Goal: Task Accomplishment & Management: Use online tool/utility

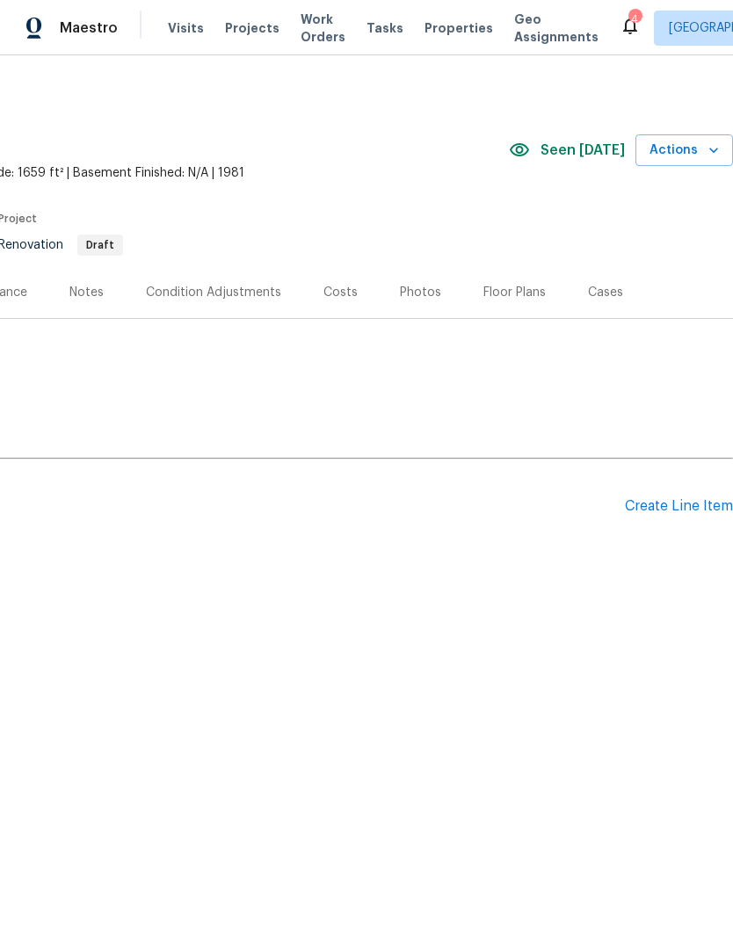
scroll to position [0, 260]
click at [687, 505] on div "Create Line Item" at bounding box center [679, 506] width 108 height 17
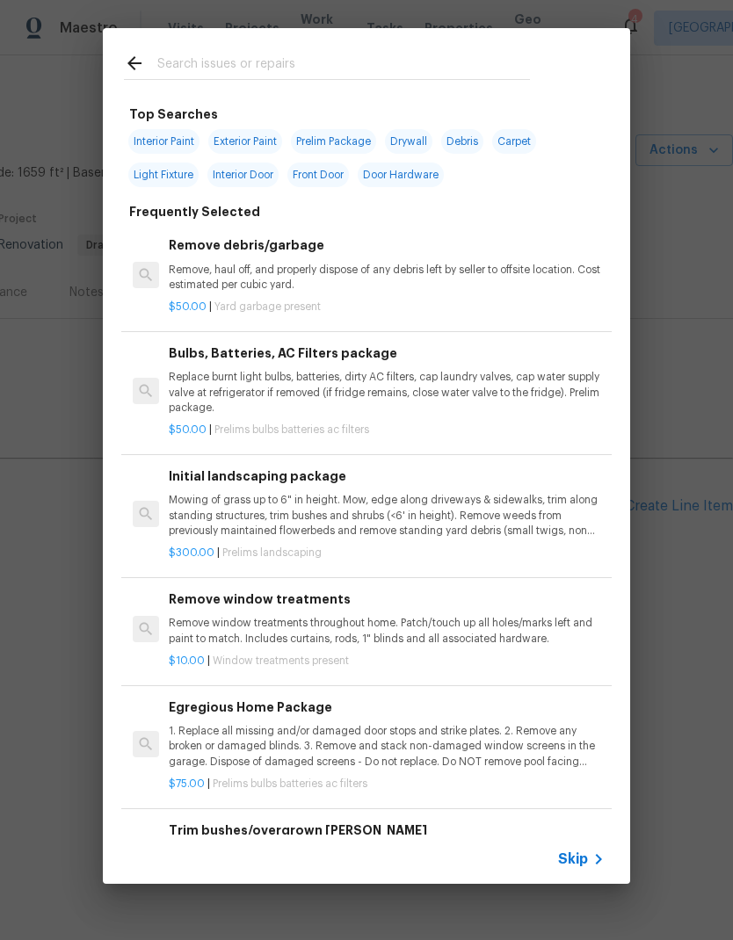
click at [247, 61] on input "text" at bounding box center [343, 66] width 372 height 26
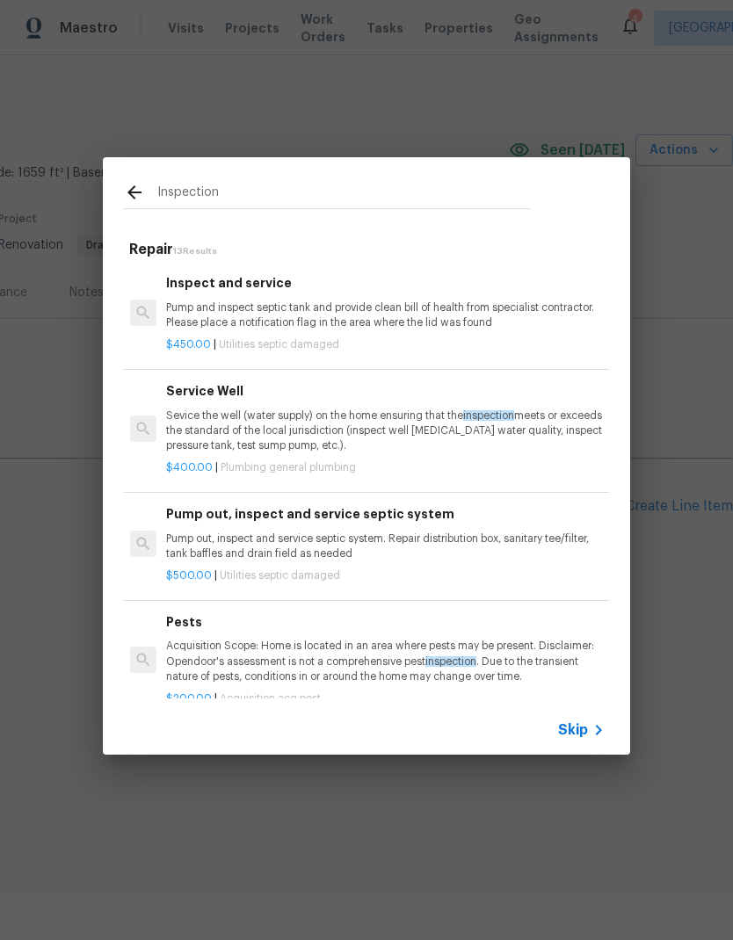
scroll to position [0, 3]
type input "I"
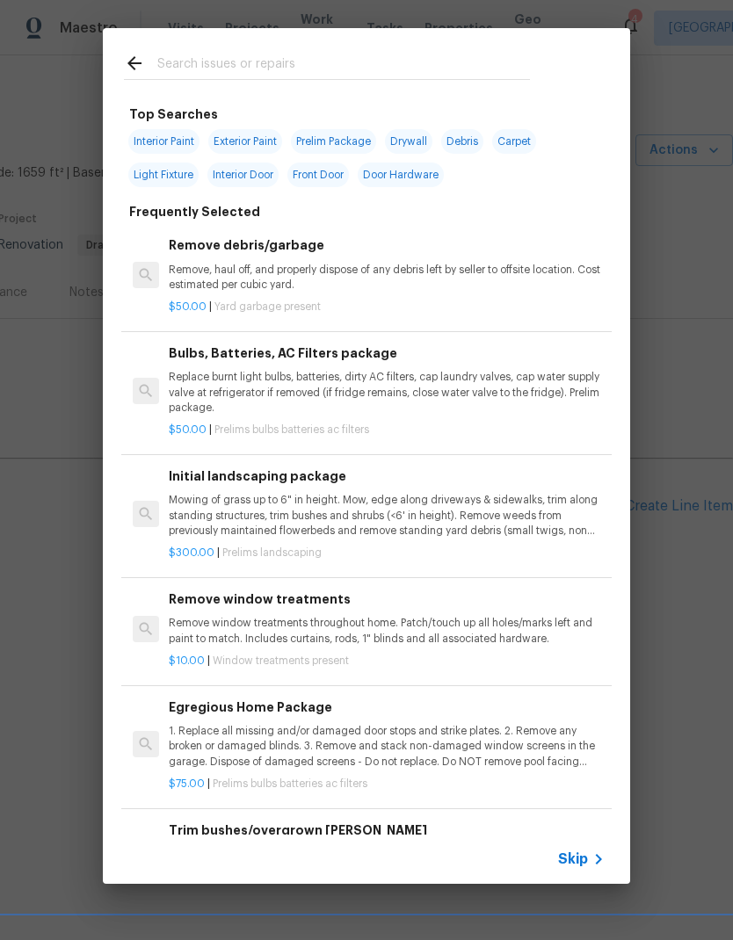
click at [138, 198] on div "Top Searches Interior Paint Exterior Paint Prelim Package Drywall Debris Carpet…" at bounding box center [366, 740] width 485 height 1271
click at [157, 66] on input "text" at bounding box center [343, 66] width 372 height 26
click at [135, 49] on div at bounding box center [327, 62] width 448 height 69
click at [125, 56] on icon at bounding box center [134, 63] width 21 height 21
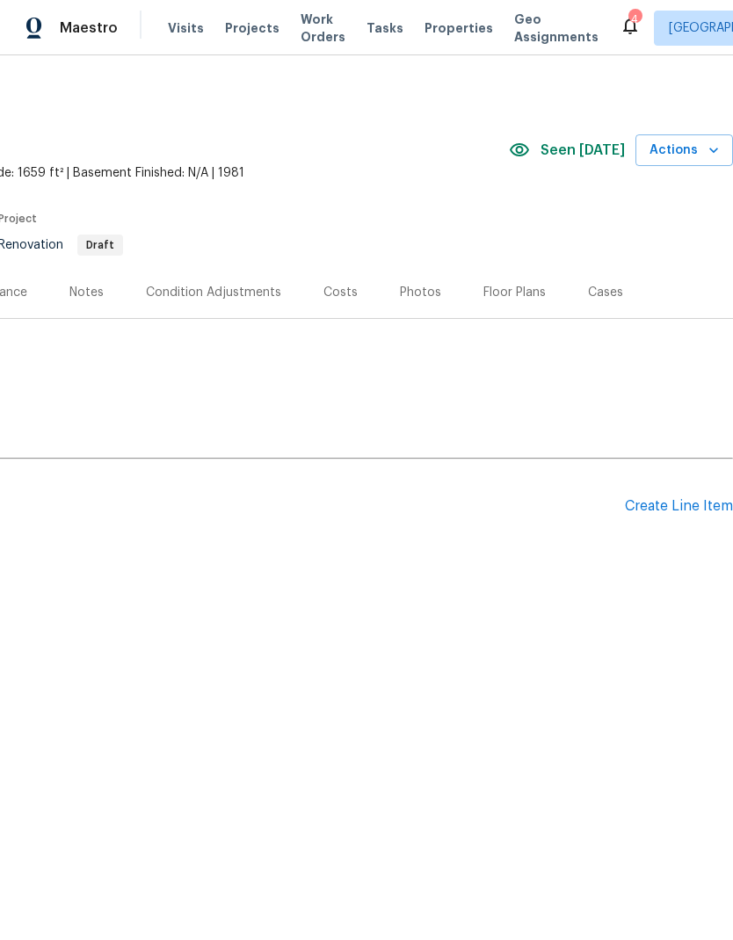
scroll to position [0, 260]
click at [683, 510] on div "Create Line Item" at bounding box center [679, 506] width 108 height 17
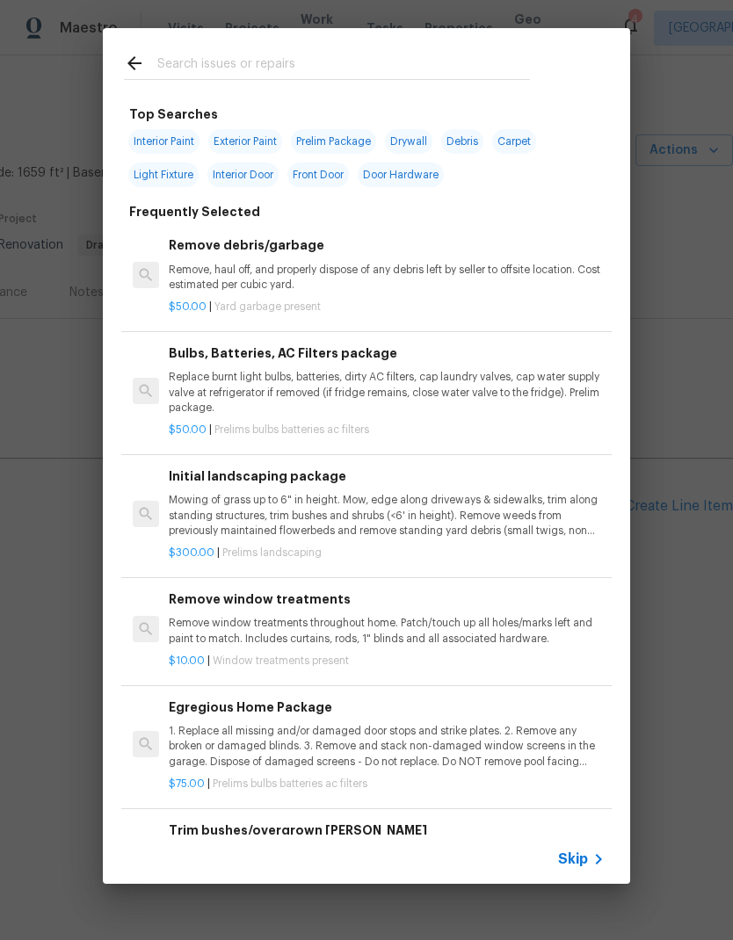
click at [227, 66] on input "text" at bounding box center [343, 66] width 372 height 26
click at [443, 719] on div "Egregious Home Package 1. Replace all missing and/or damaged door stops and str…" at bounding box center [387, 734] width 436 height 72
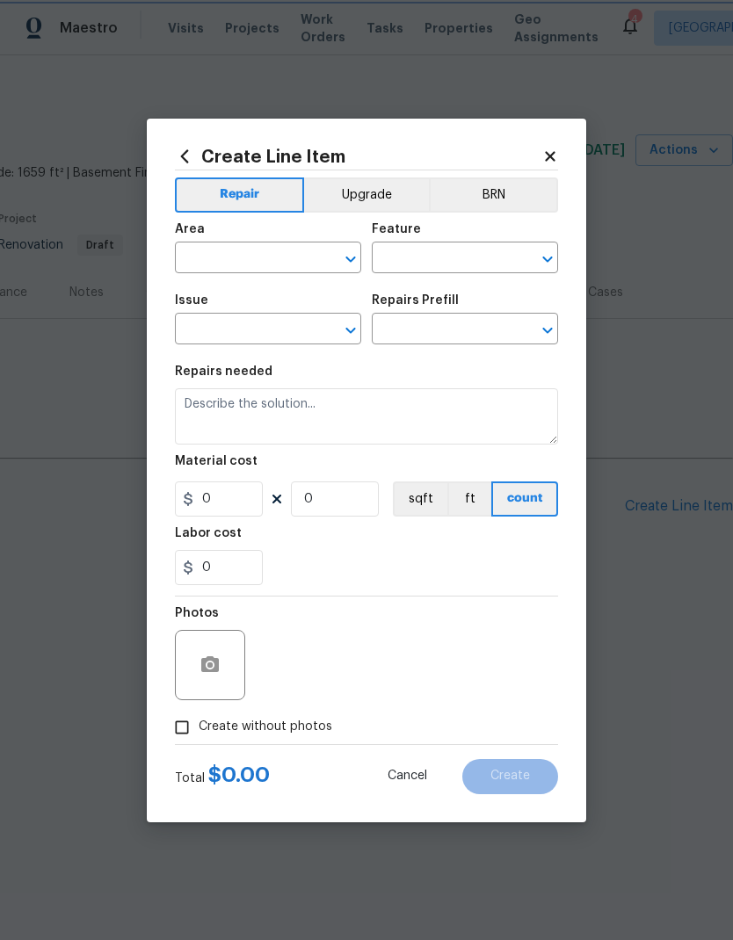
type input "Home Readiness Packages"
type input "Bulbs, Batteries, AC Filters"
type textarea "1. Replace all missing and/or damaged door stops and strike plates. 2. Remove a…"
type input "1"
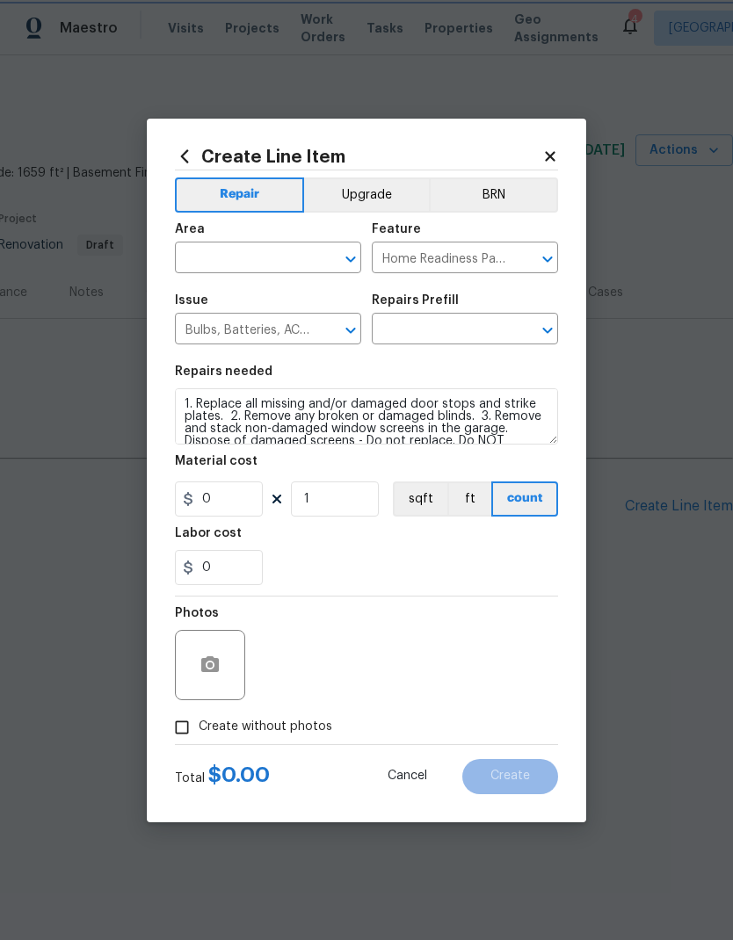
type input "Egregious Home Package $75.00"
type input "75"
click at [268, 246] on input "text" at bounding box center [243, 259] width 137 height 27
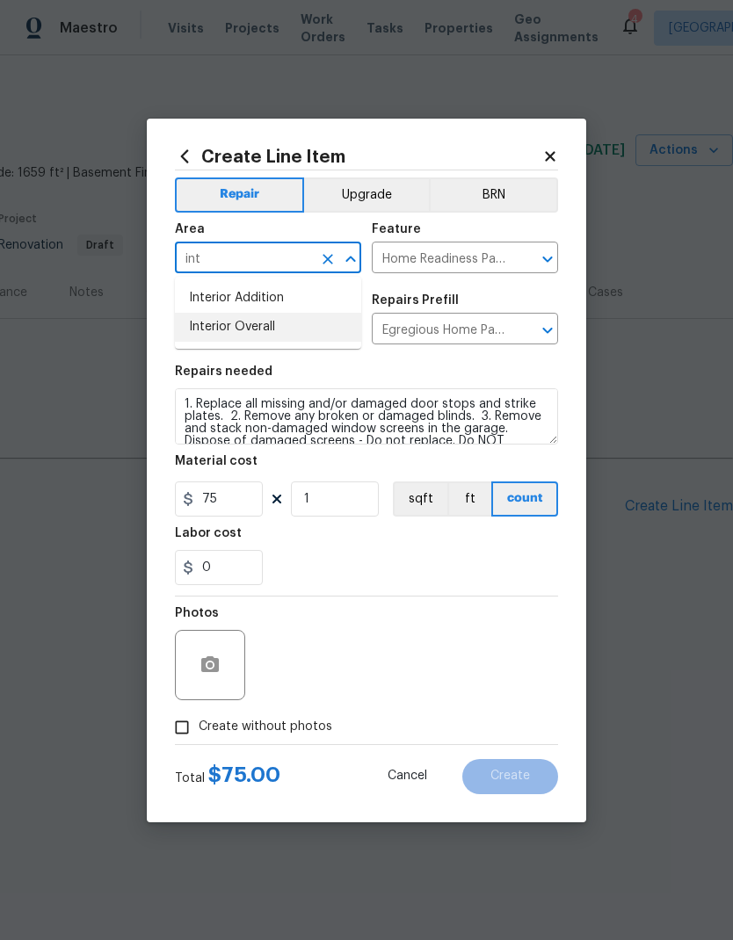
click at [239, 327] on li "Interior Overall" at bounding box center [268, 327] width 186 height 29
type input "Interior Overall"
click at [497, 329] on input "Egregious Home Package $75.00" at bounding box center [440, 330] width 137 height 27
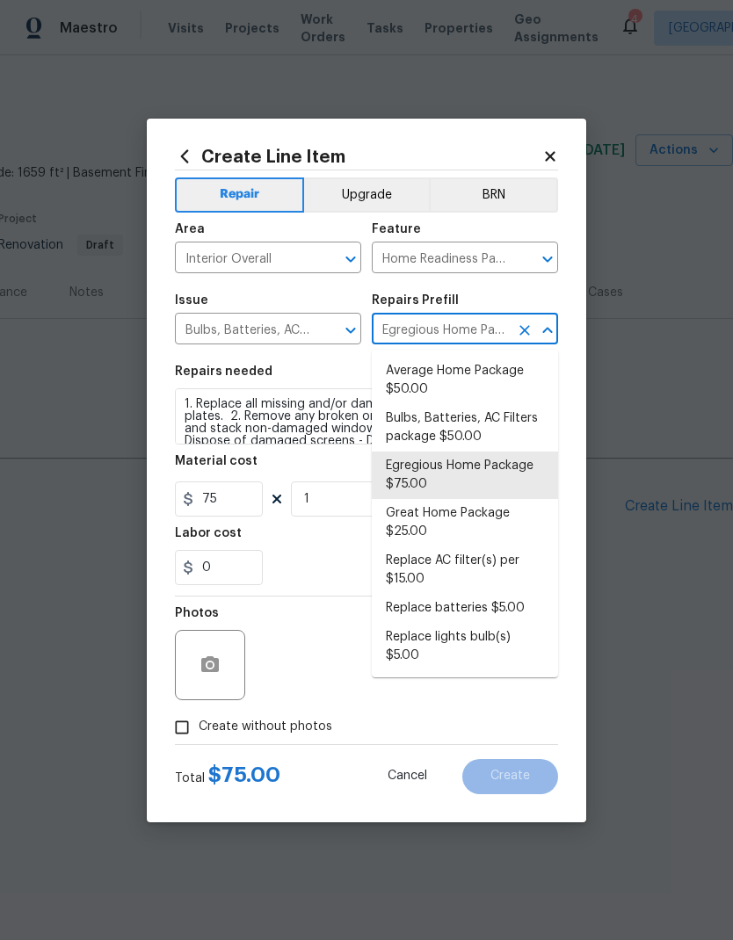
click at [519, 320] on button "Clear" at bounding box center [524, 330] width 25 height 25
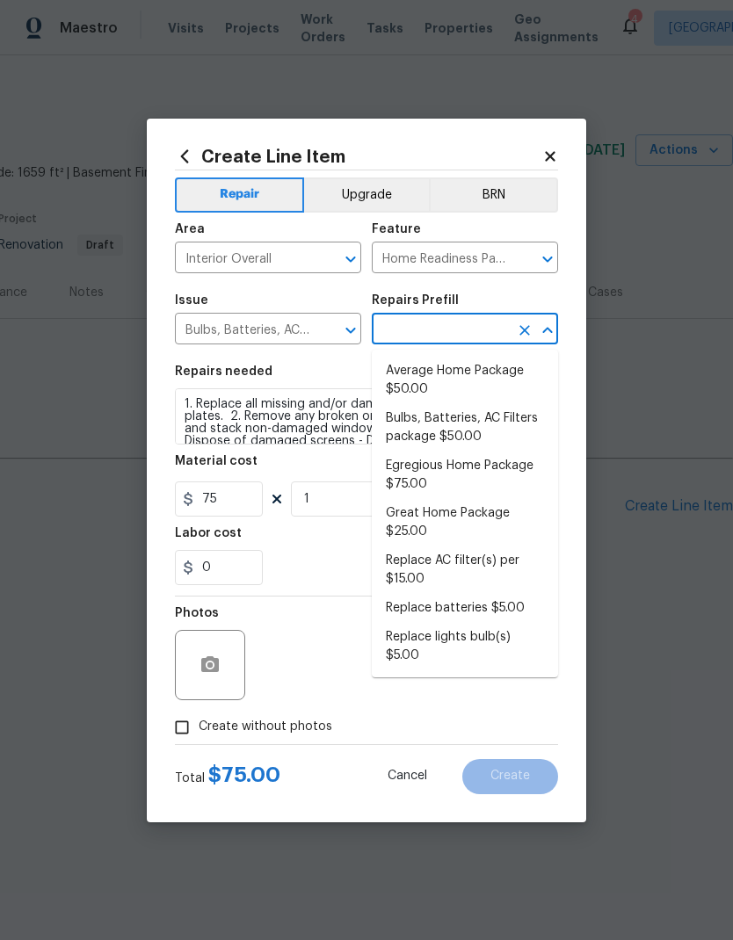
click at [455, 372] on li "Average Home Package $50.00" at bounding box center [465, 380] width 186 height 47
type input "Average Home Package $50.00"
type input "50"
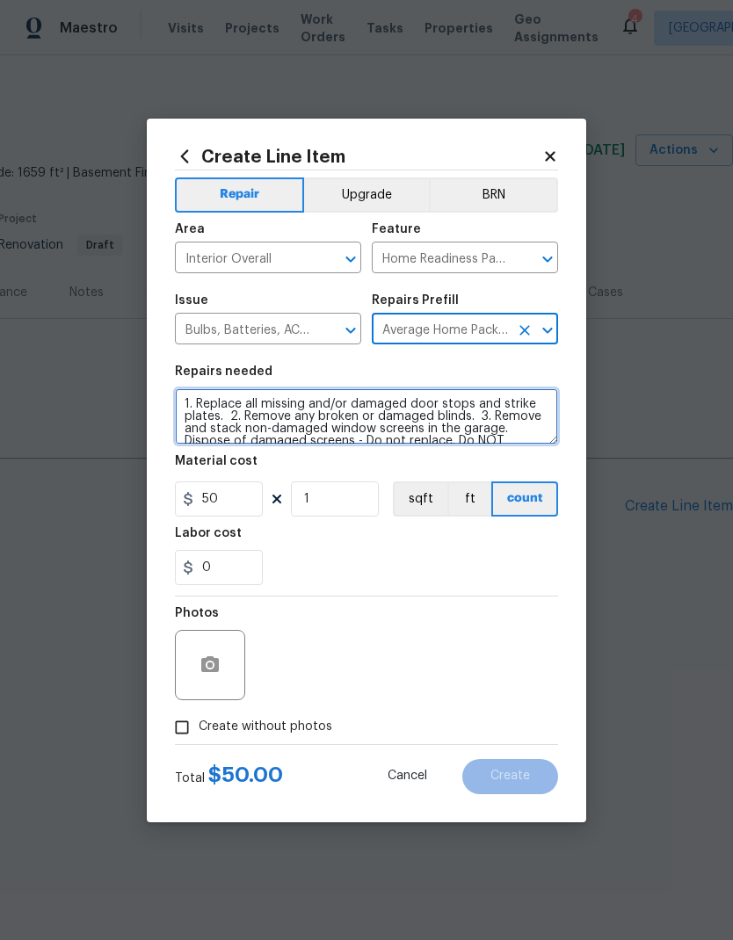
click at [206, 406] on textarea "1. Replace all missing and/or damaged door stops and strike plates. 2. Remove a…" at bounding box center [366, 416] width 383 height 56
click at [206, 405] on textarea "1. Replace all missing and/or damaged door stops and strike plates. 2. Remove a…" at bounding box center [366, 416] width 383 height 56
click at [206, 399] on textarea "1. Replace all missing and/or damaged door stops and strike plates. 2. Remove a…" at bounding box center [366, 416] width 383 height 56
click at [205, 405] on textarea "1. Replace all missing and/or damaged door stops and strike plates. 2. Remove a…" at bounding box center [366, 416] width 383 height 56
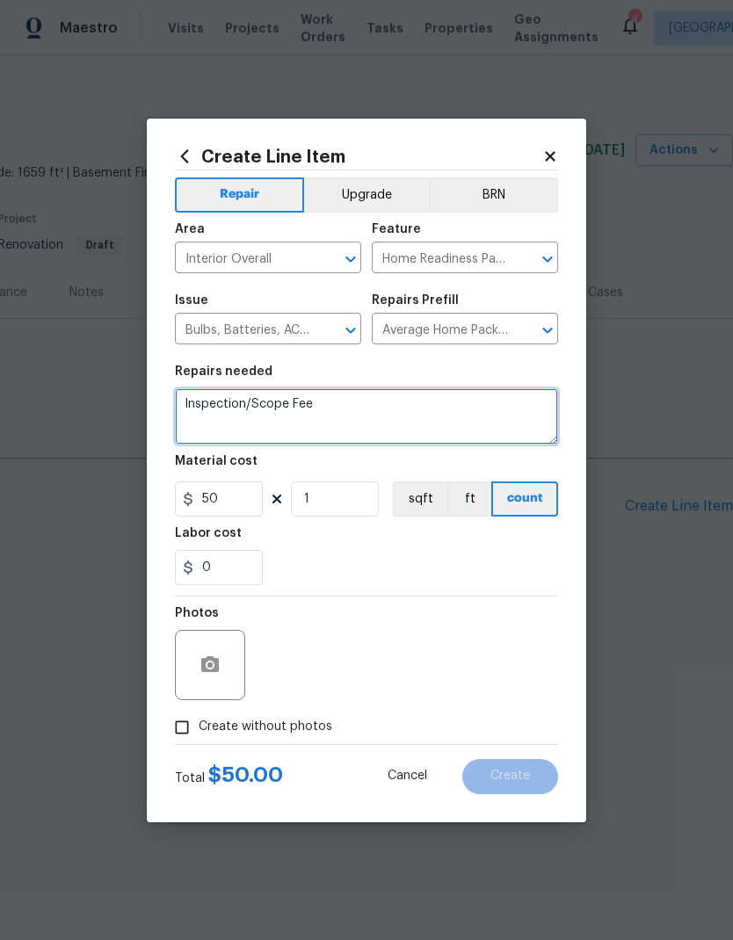
click at [206, 407] on textarea "Inspection/Scope Fee" at bounding box center [366, 416] width 383 height 56
click at [205, 406] on textarea "Inspection/Scope Fee" at bounding box center [366, 416] width 383 height 56
click at [389, 401] on textarea "Inspection/Scope Fee" at bounding box center [366, 416] width 383 height 56
type textarea "Inspection/Scope Fee"
click at [364, 558] on div "0" at bounding box center [366, 567] width 383 height 35
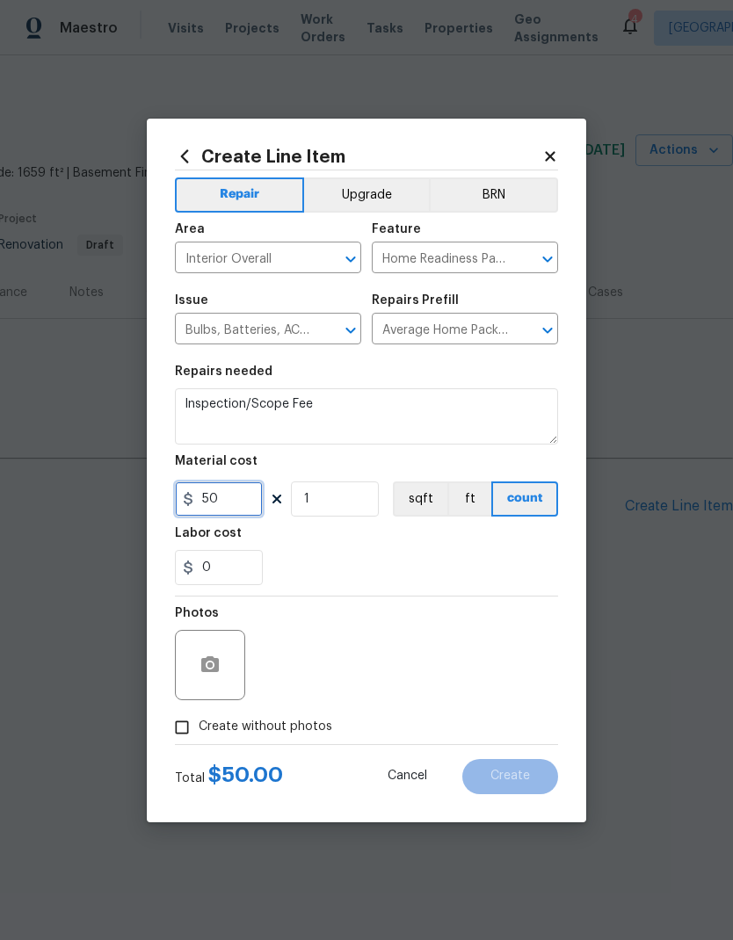
click at [241, 511] on input "50" at bounding box center [219, 498] width 88 height 35
type input "100"
click at [438, 554] on div "0" at bounding box center [366, 567] width 383 height 35
click at [300, 719] on span "Create without photos" at bounding box center [266, 727] width 134 height 18
click at [199, 719] on input "Create without photos" at bounding box center [181, 727] width 33 height 33
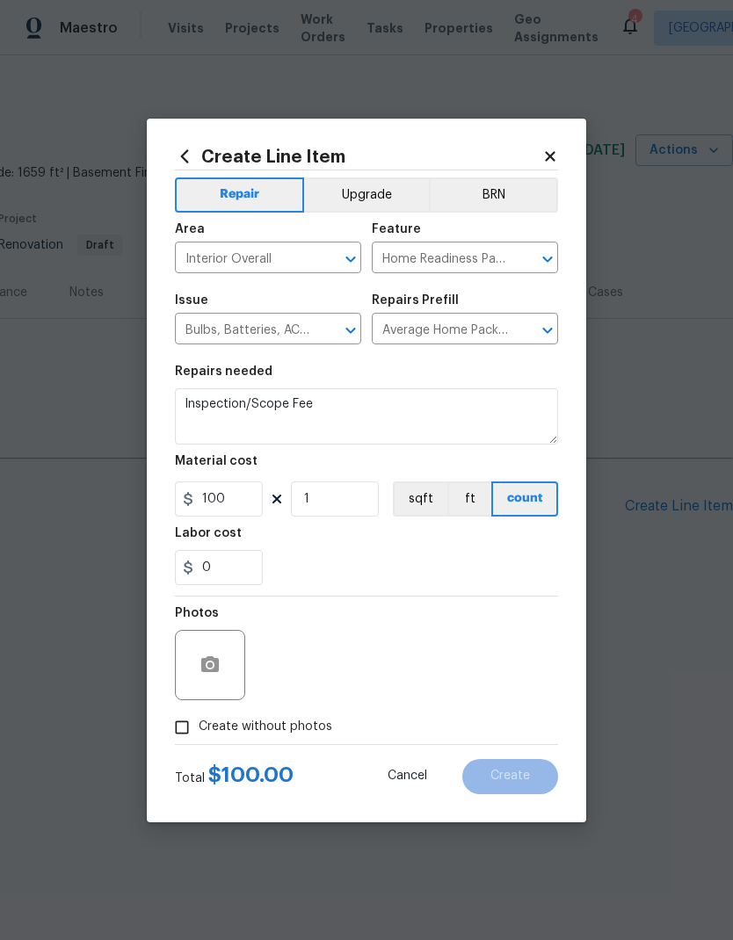
checkbox input "true"
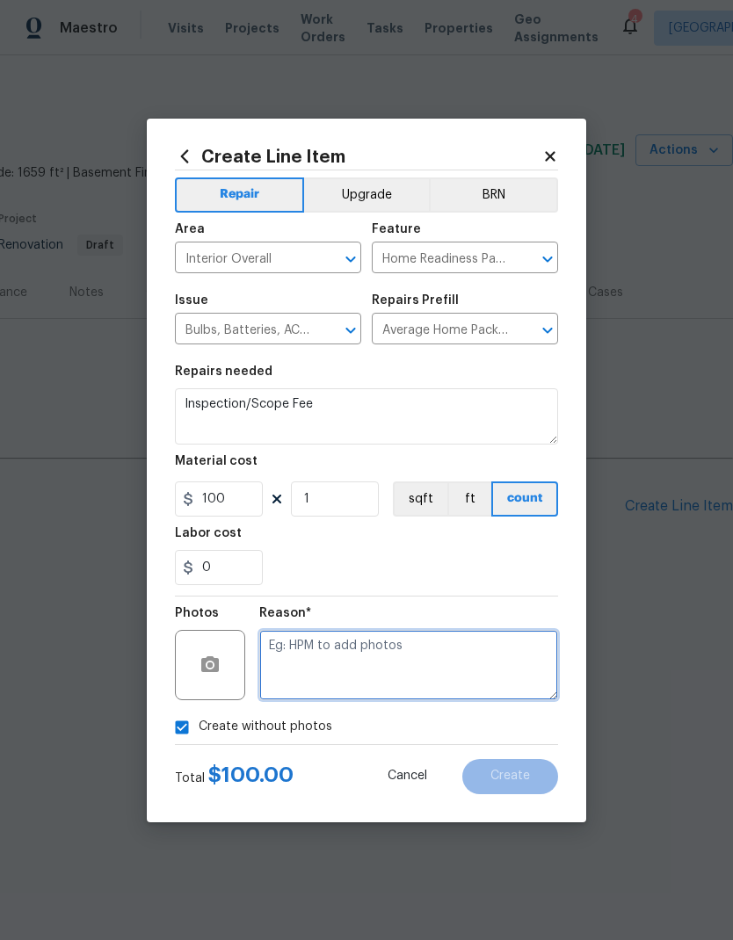
click at [359, 669] on textarea at bounding box center [408, 665] width 299 height 70
click at [323, 333] on icon "Clear" at bounding box center [328, 331] width 18 height 18
type textarea "NA"
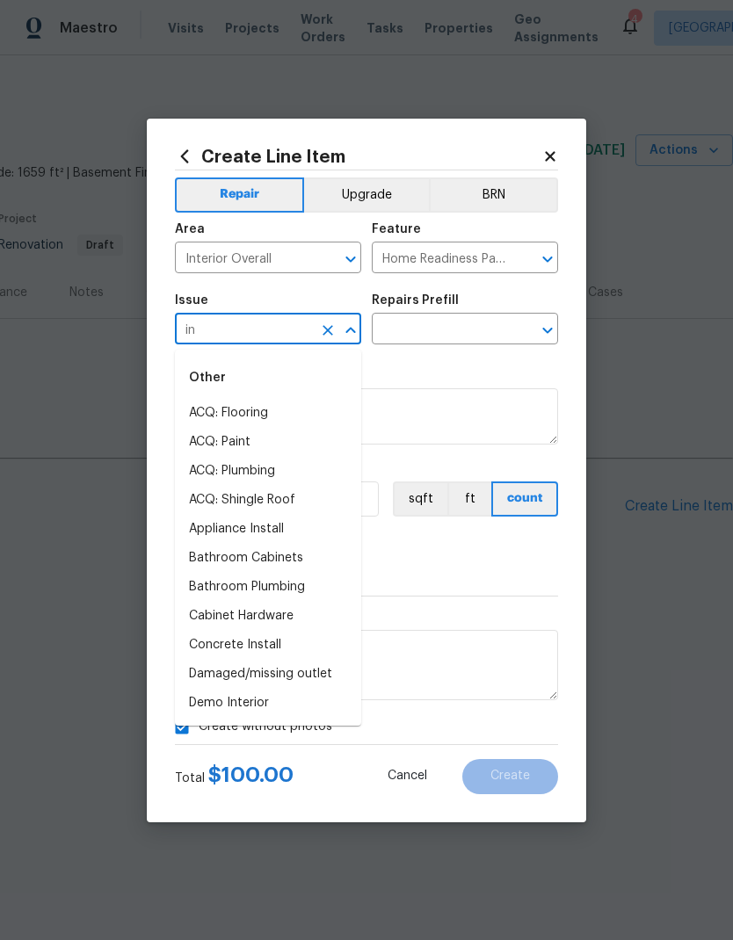
type input "i"
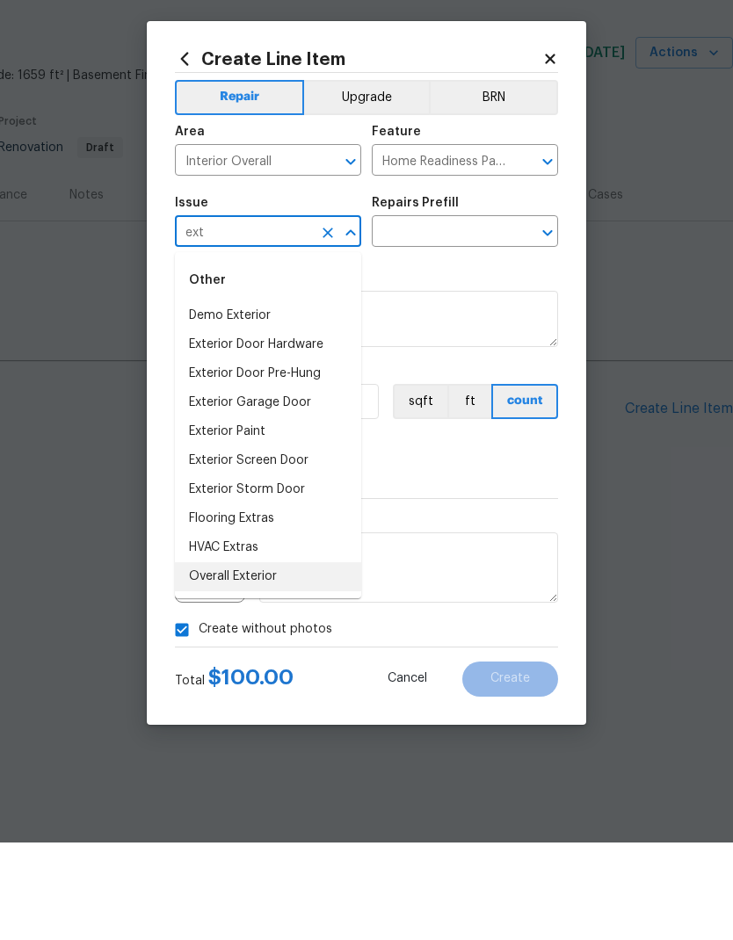
click at [266, 660] on li "Overall Exterior" at bounding box center [268, 674] width 186 height 29
type input "Overall Exterior"
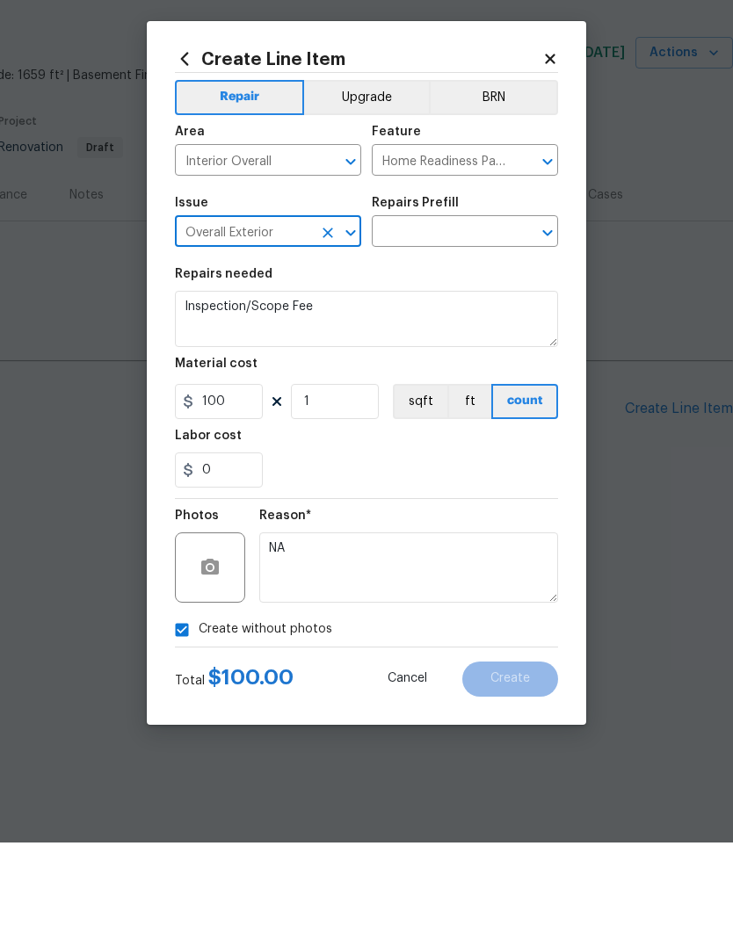
click at [490, 317] on input "text" at bounding box center [440, 330] width 137 height 27
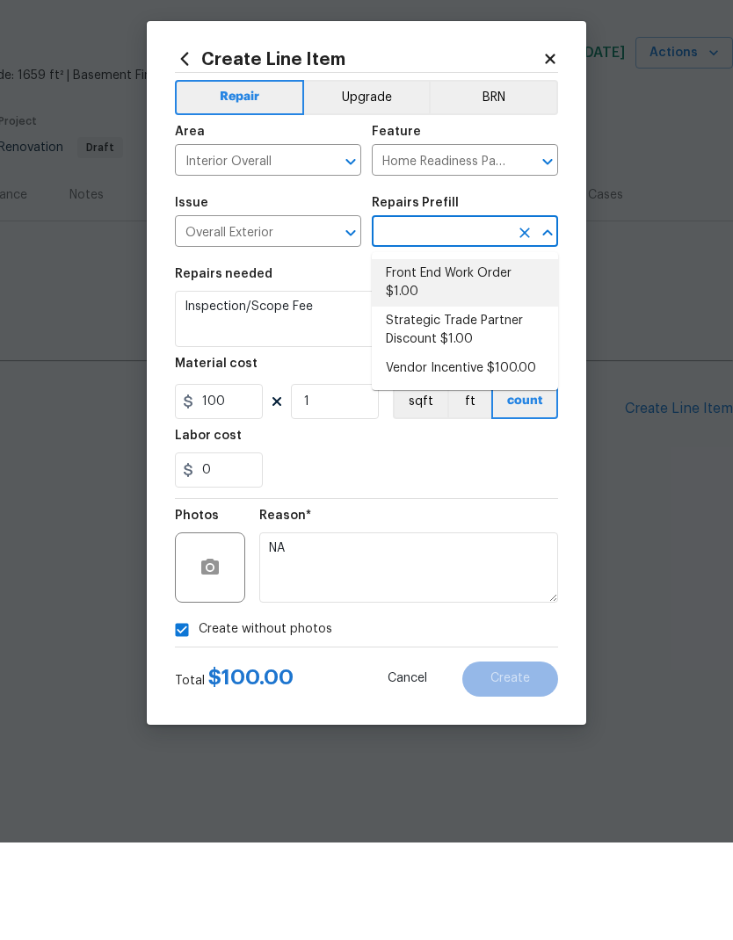
click at [474, 357] on li "Front End Work Order $1.00" at bounding box center [465, 380] width 186 height 47
type input "Front End Work Order $1.00"
type textarea "Placeholder line item for the creation of front end work orders."
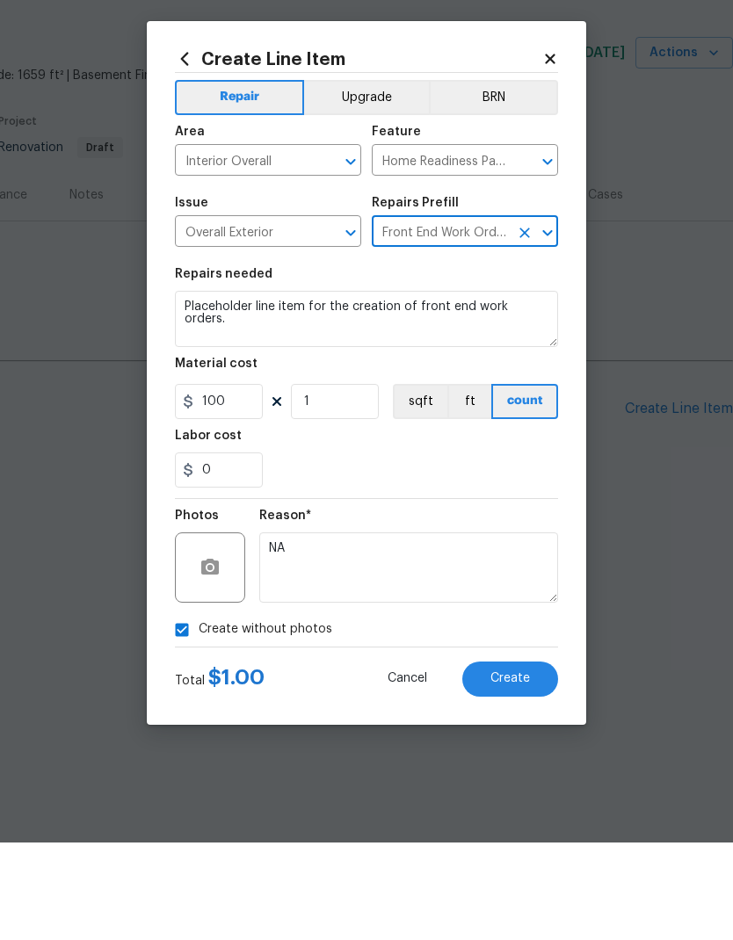
type input "1"
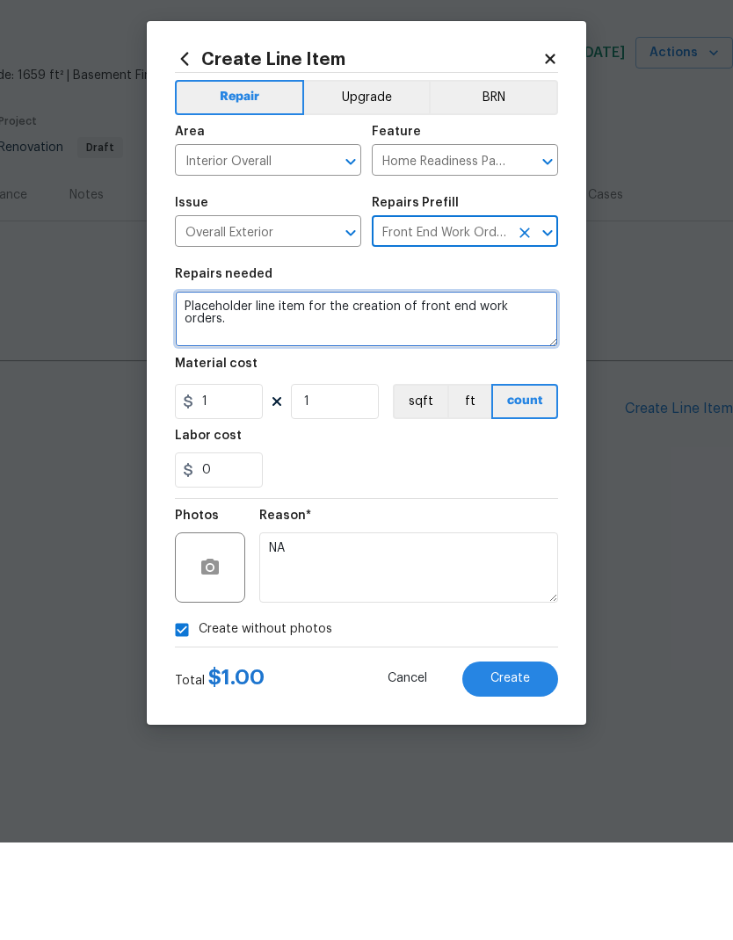
click at [214, 388] on textarea "Placeholder line item for the creation of front end work orders." at bounding box center [366, 416] width 383 height 56
click at [213, 388] on textarea "Placeholder line item for the creation of front end work orders." at bounding box center [366, 416] width 383 height 56
click at [217, 388] on textarea "Placeholder line item for the creation of front end work orders." at bounding box center [366, 416] width 383 height 56
paste textarea "Inspection/Scope Fee"
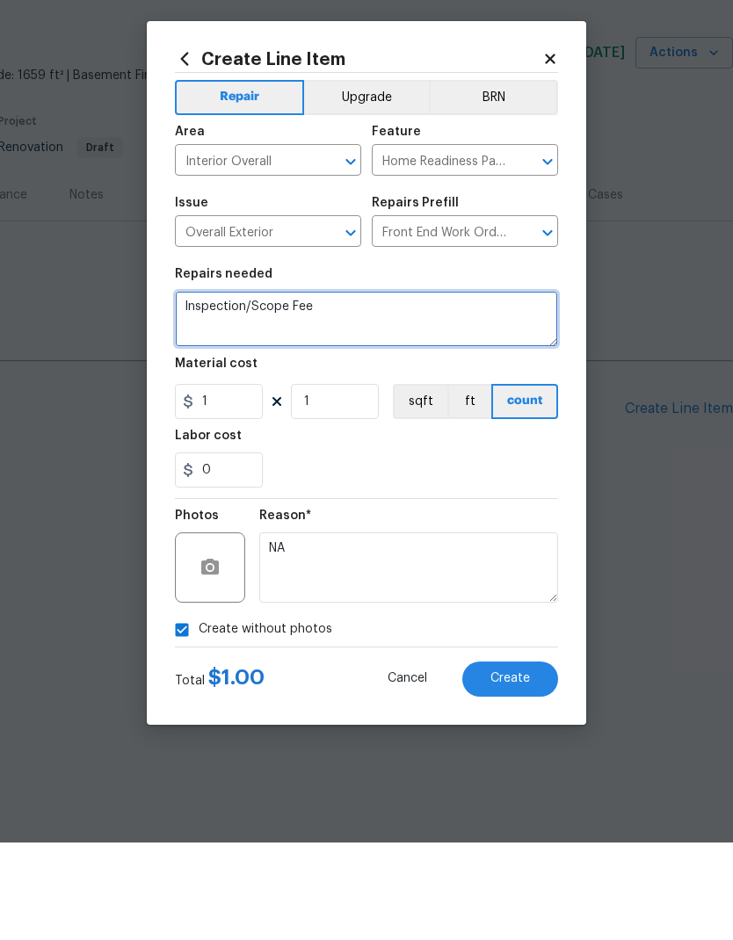
type textarea "Inspection/Scope Fee"
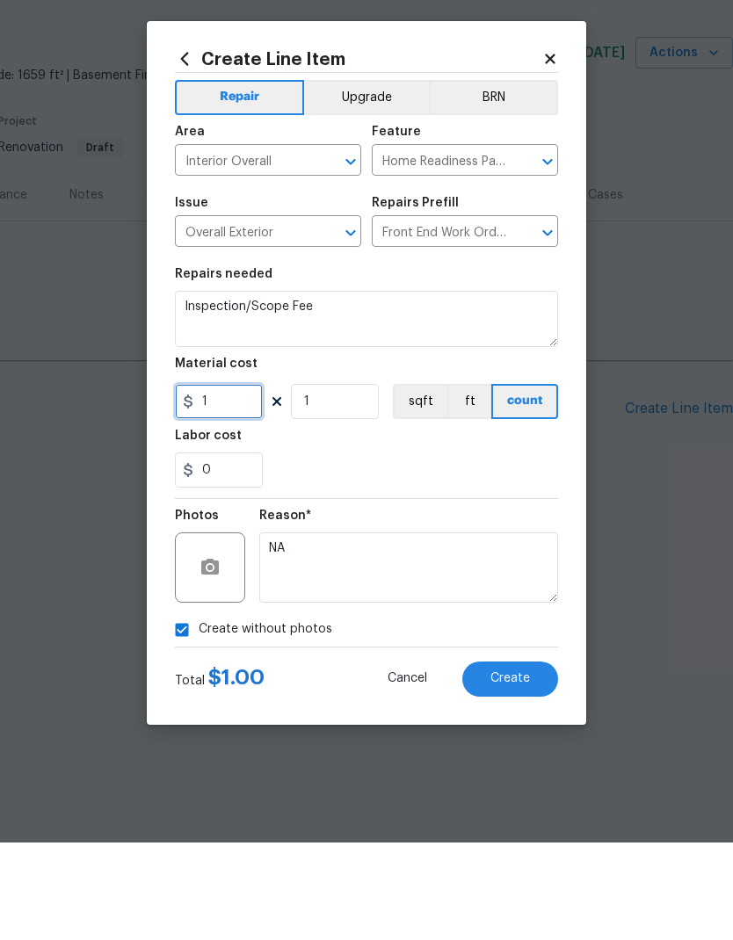
click at [245, 481] on input "1" at bounding box center [219, 498] width 88 height 35
type input "100"
click at [493, 550] on div "0" at bounding box center [366, 567] width 383 height 35
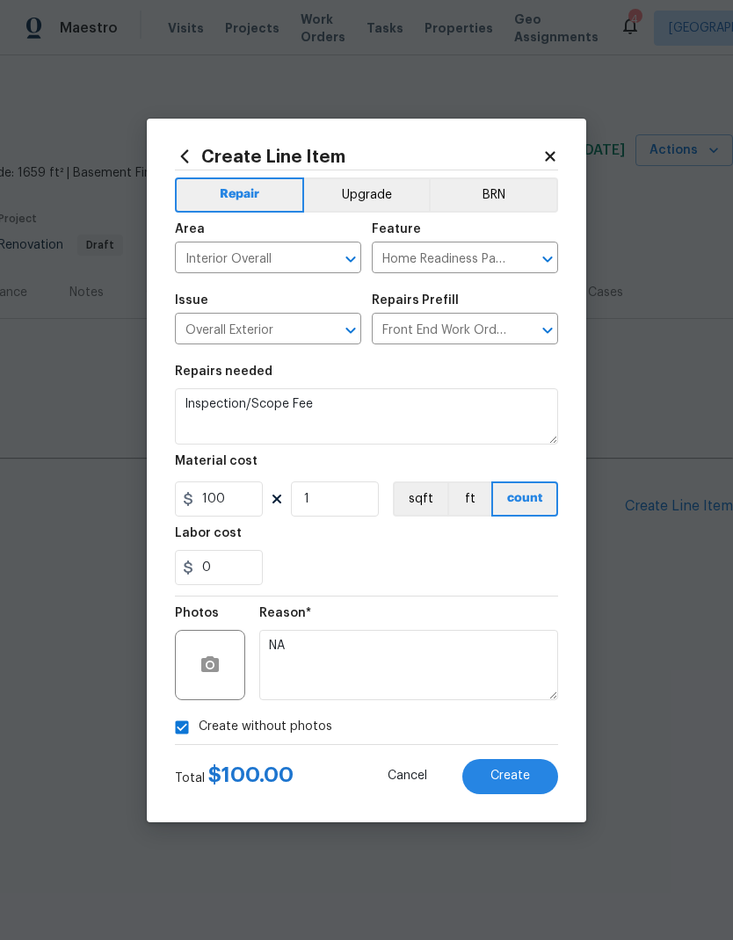
click at [518, 772] on span "Create" at bounding box center [510, 776] width 40 height 13
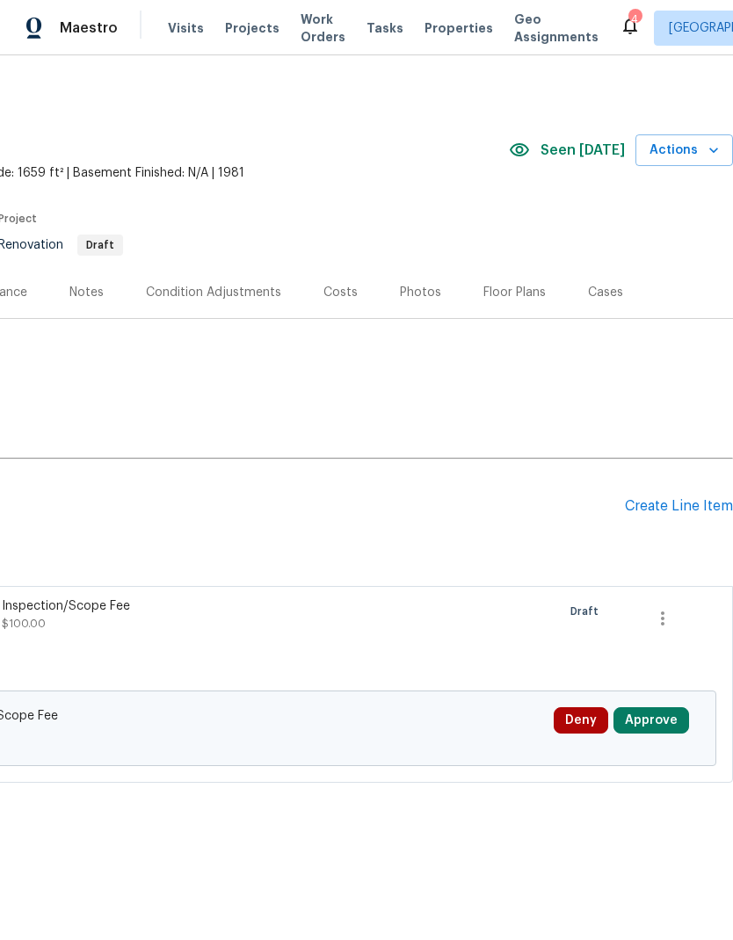
click at [662, 718] on button "Approve" at bounding box center [651, 720] width 76 height 26
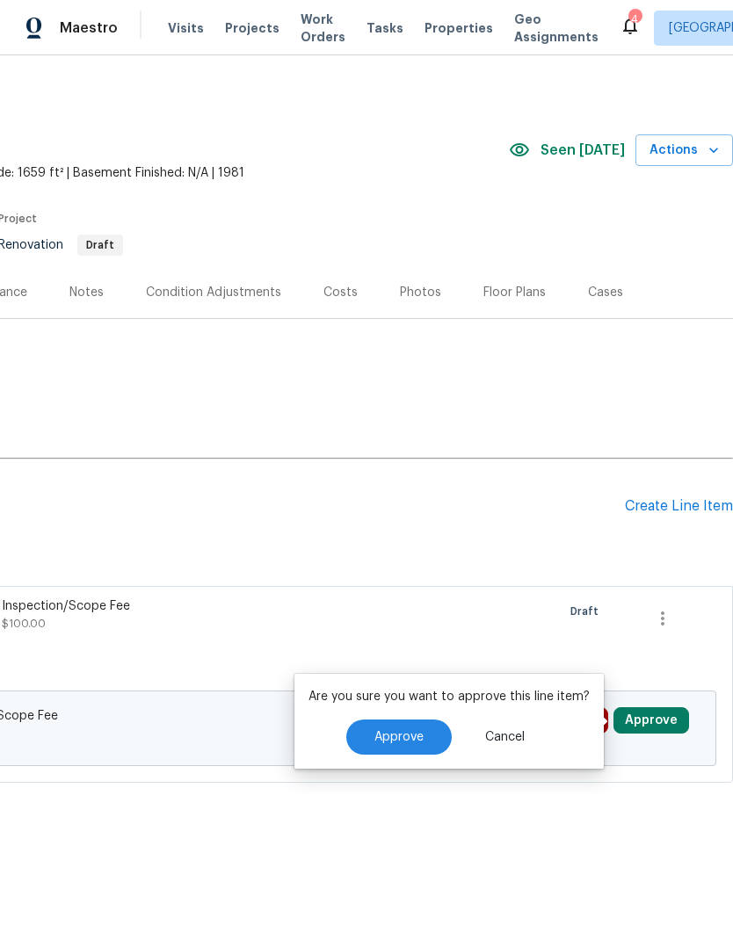
click at [412, 744] on button "Approve" at bounding box center [398, 736] width 105 height 35
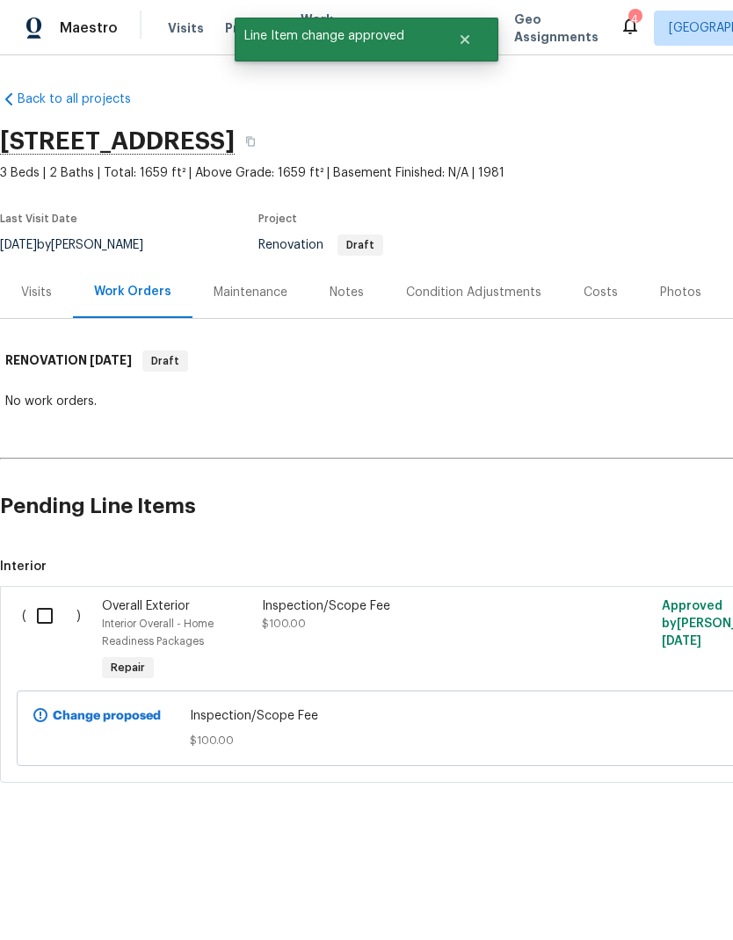
scroll to position [0, -1]
click at [36, 617] on input "checkbox" at bounding box center [51, 615] width 50 height 37
checkbox input "true"
click at [669, 904] on span "Create Work Order" at bounding box center [632, 897] width 117 height 22
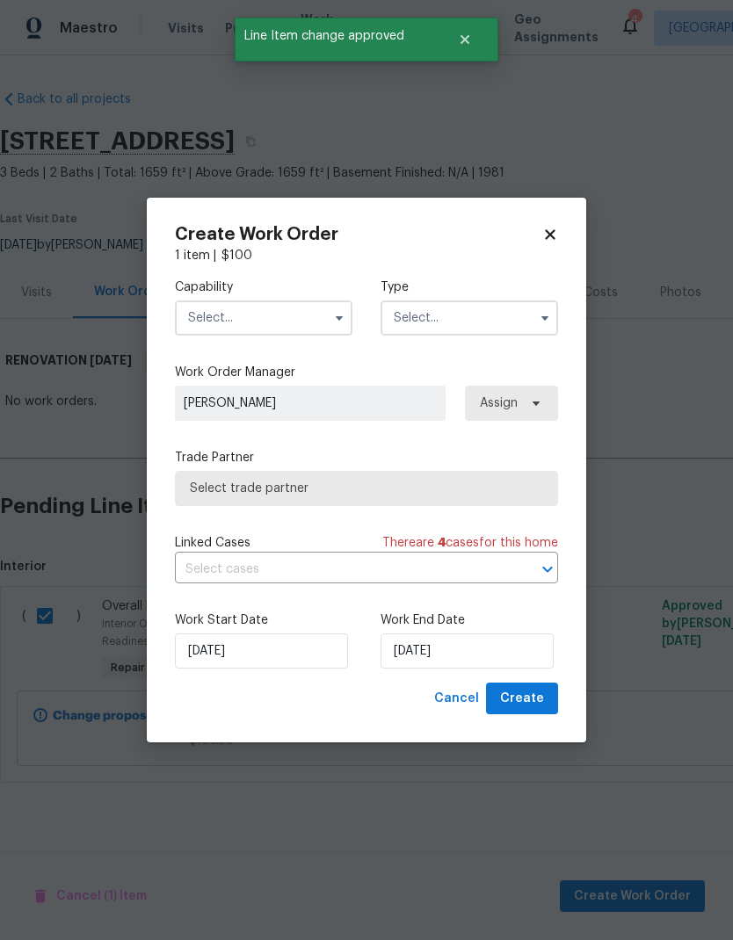
click at [281, 327] on input "text" at bounding box center [263, 317] width 177 height 35
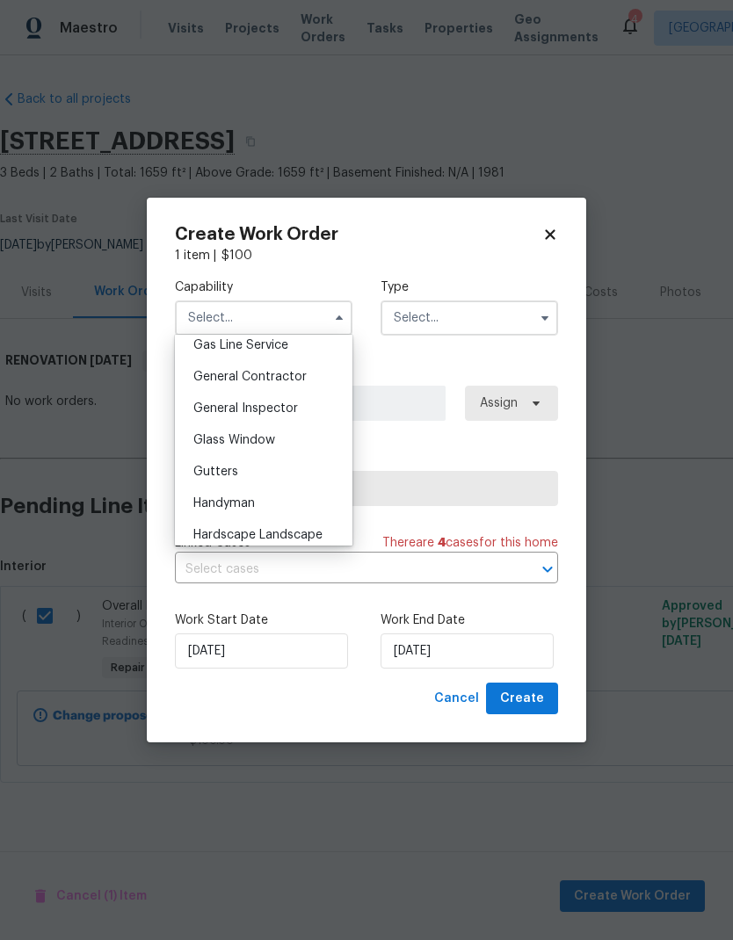
scroll to position [819, 0]
click at [281, 379] on span "General Contractor" at bounding box center [249, 376] width 113 height 12
type input "General Contractor"
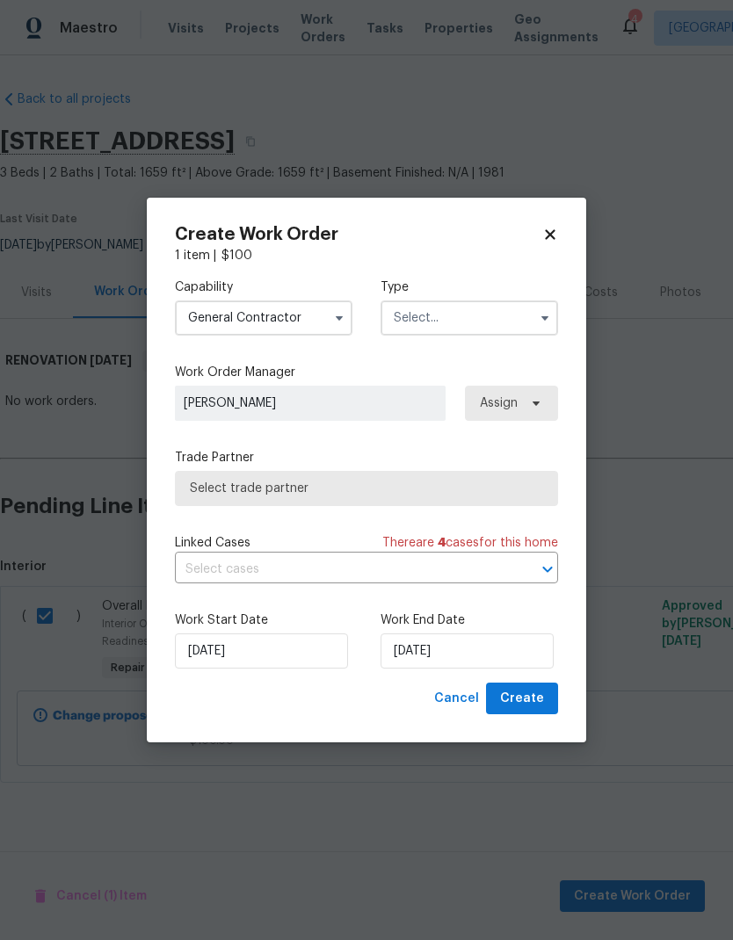
click at [510, 312] on input "text" at bounding box center [468, 317] width 177 height 35
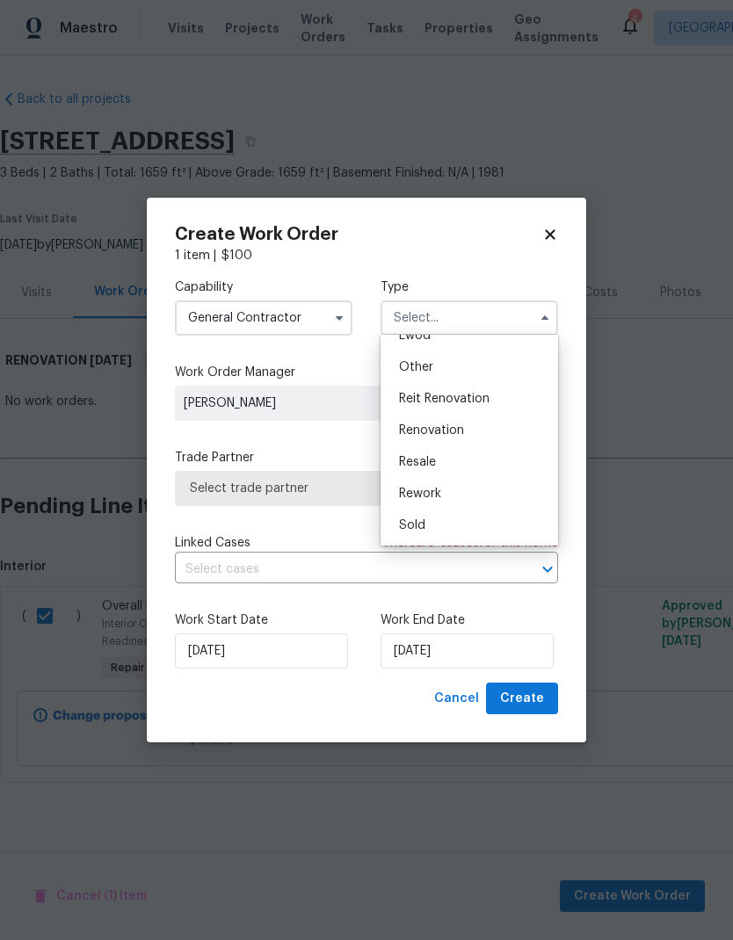
scroll to position [209, 0]
click at [465, 430] on div "Renovation" at bounding box center [469, 431] width 169 height 32
type input "Renovation"
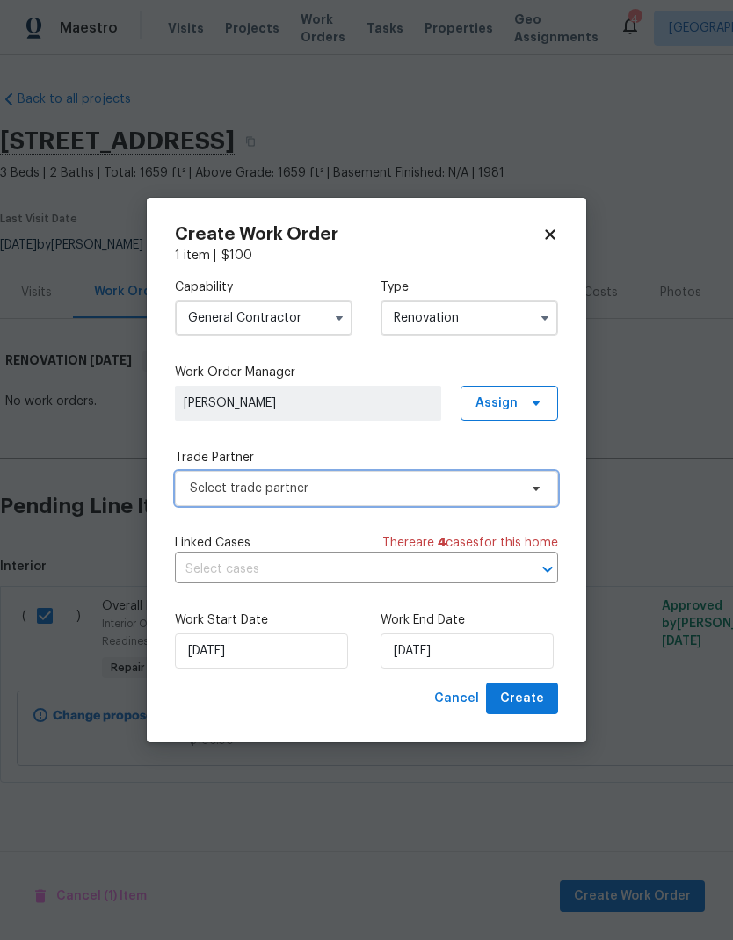
click at [500, 482] on span "Select trade partner" at bounding box center [354, 489] width 328 height 18
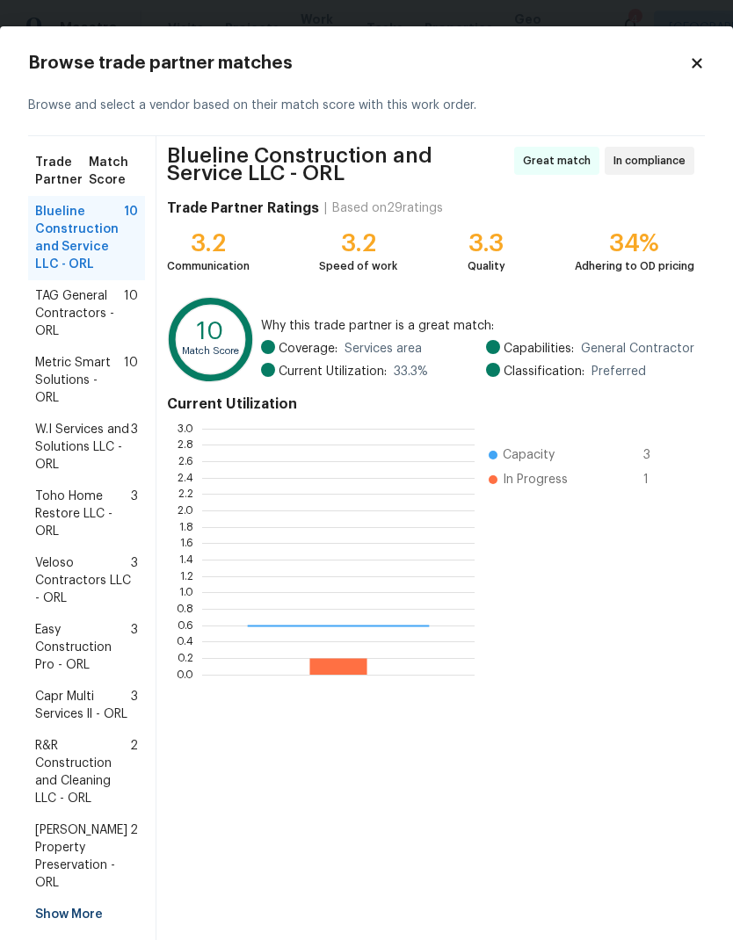
scroll to position [246, 272]
click at [90, 554] on span "Veloso Contractors LLC - ORL" at bounding box center [83, 580] width 96 height 53
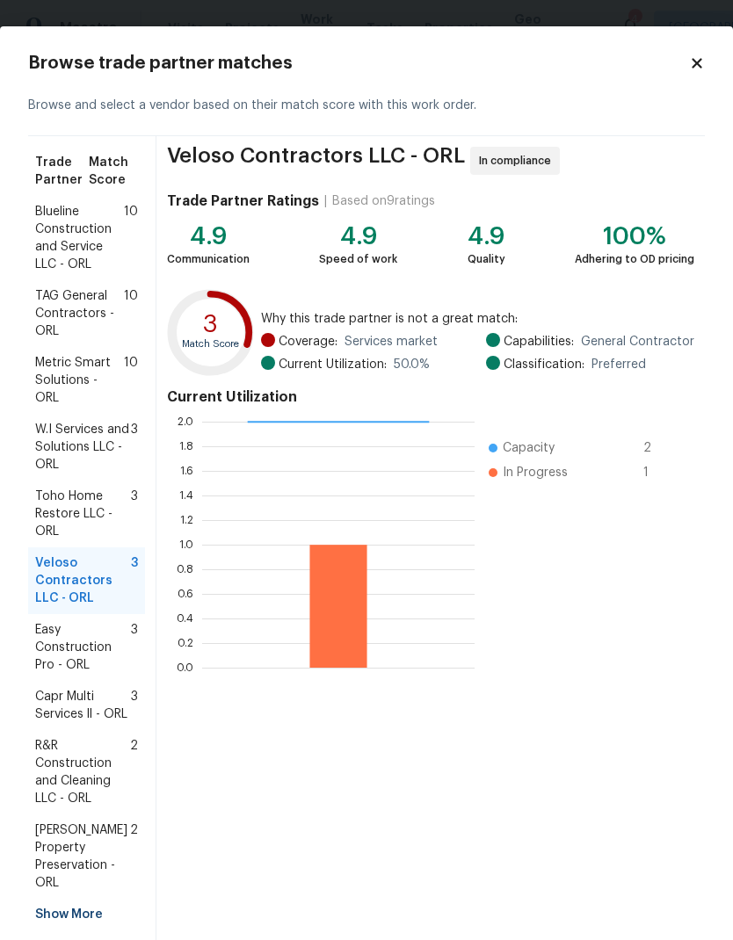
click at [657, 939] on span "Select trade partner" at bounding box center [626, 957] width 127 height 22
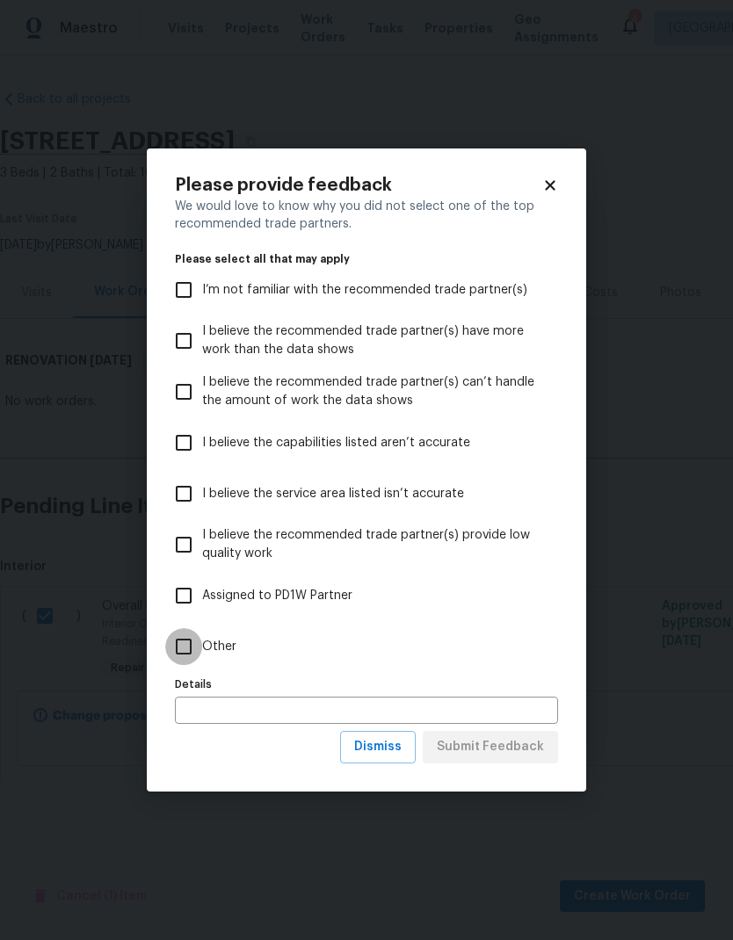
click at [195, 647] on input "Other" at bounding box center [183, 646] width 37 height 37
checkbox input "true"
click at [519, 745] on span "Submit Feedback" at bounding box center [490, 747] width 107 height 22
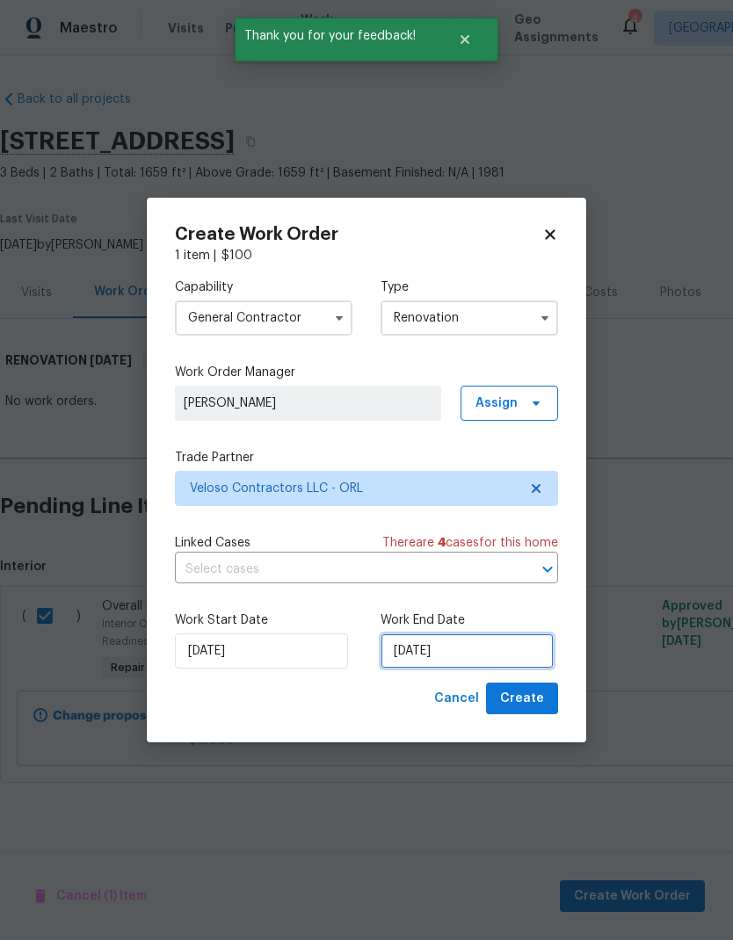
click at [486, 649] on input "[DATE]" at bounding box center [466, 650] width 173 height 35
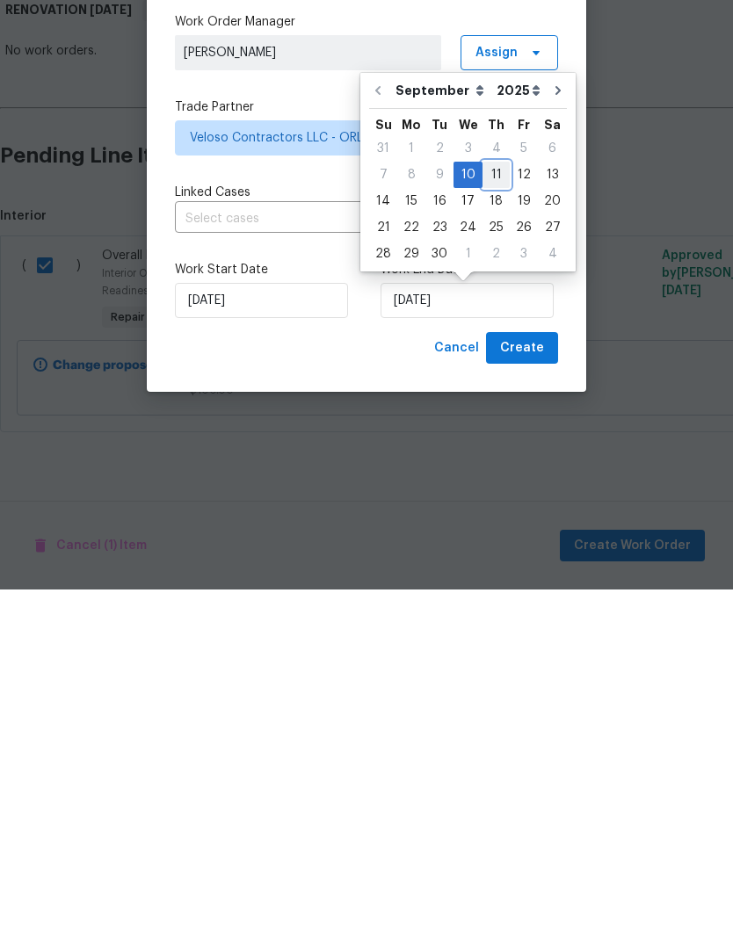
click at [492, 513] on div "11" at bounding box center [495, 525] width 27 height 25
type input "[DATE]"
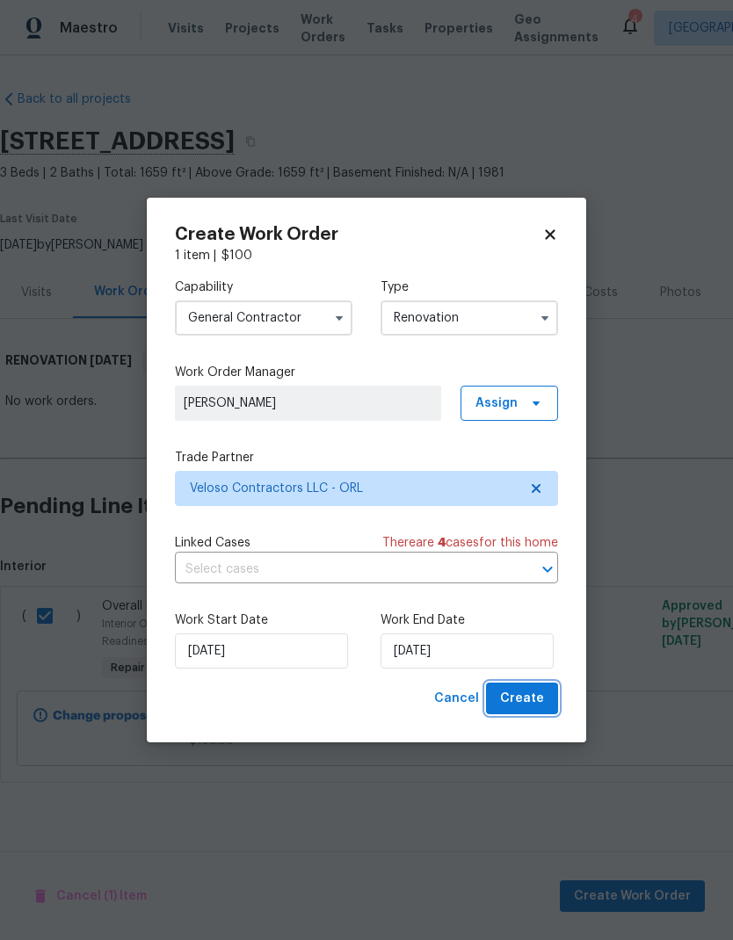
click at [537, 693] on span "Create" at bounding box center [522, 699] width 44 height 22
